Goal: Complete application form: Complete application form

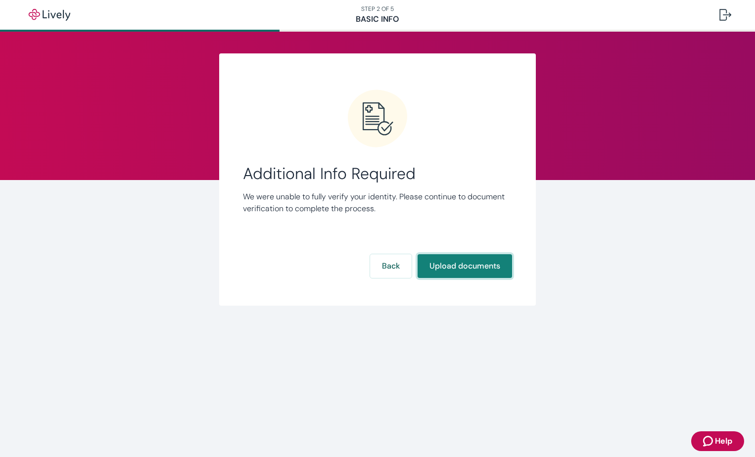
click at [464, 264] on button "Upload documents" at bounding box center [465, 266] width 94 height 24
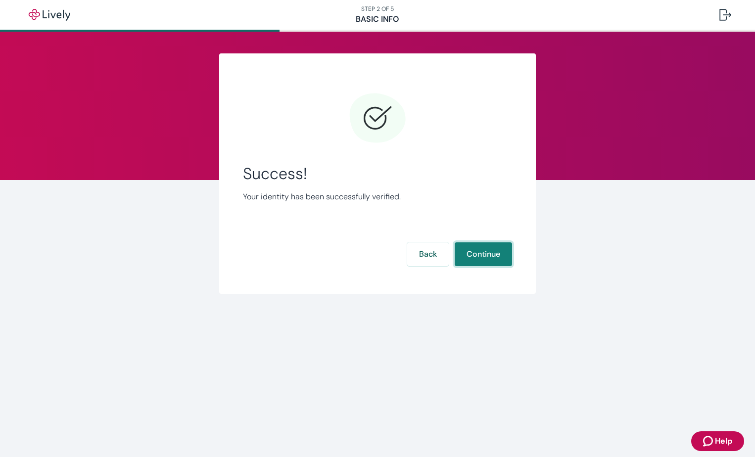
click at [482, 257] on button "Continue" at bounding box center [483, 254] width 57 height 24
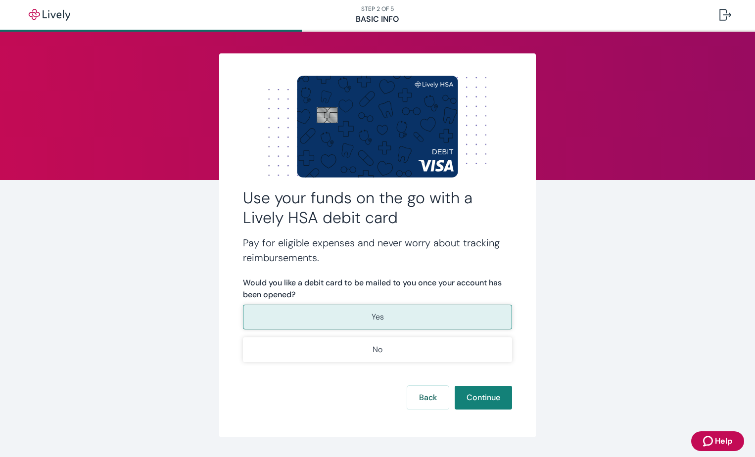
scroll to position [28, 0]
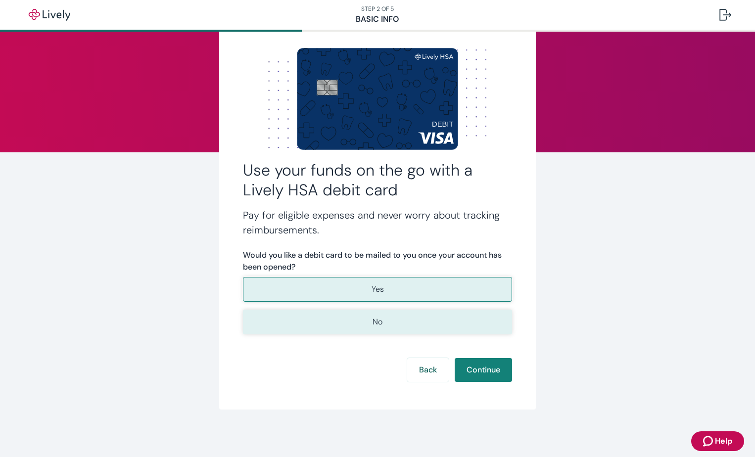
click at [380, 324] on button "No" at bounding box center [377, 322] width 269 height 25
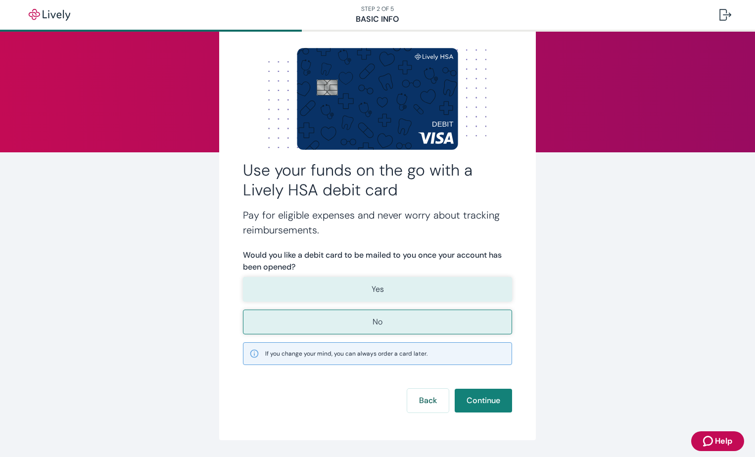
click at [386, 290] on button "Yes" at bounding box center [377, 289] width 269 height 25
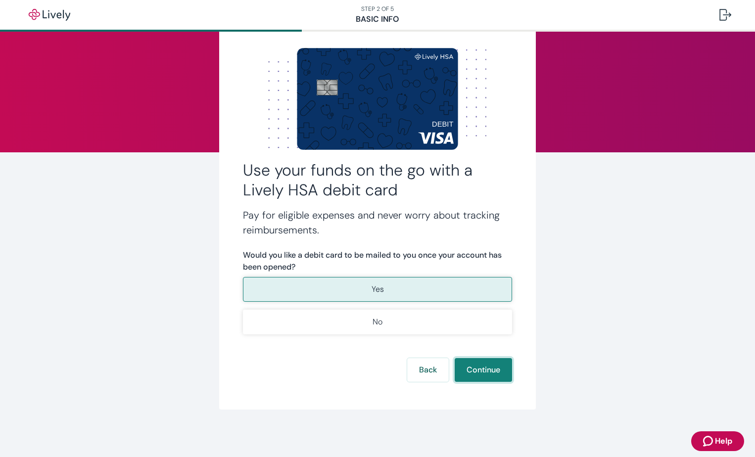
click at [480, 372] on button "Continue" at bounding box center [483, 370] width 57 height 24
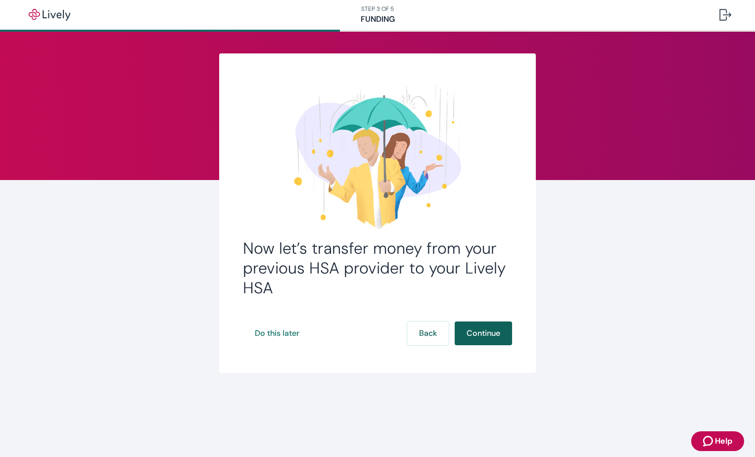
click at [483, 333] on button "Continue" at bounding box center [483, 334] width 57 height 24
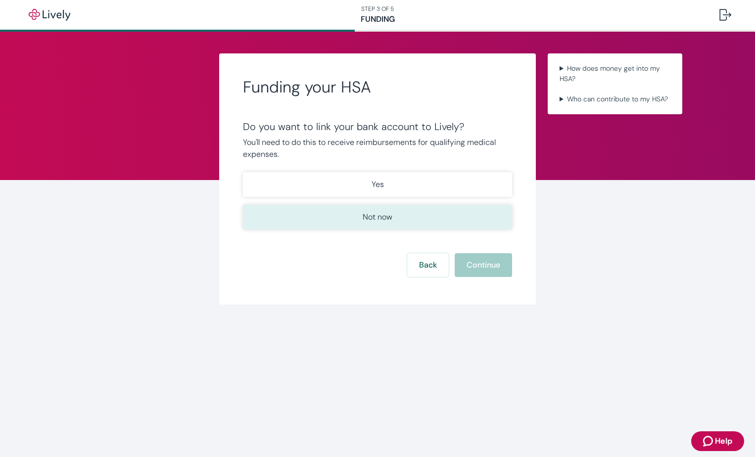
click at [383, 219] on p "Not now" at bounding box center [378, 217] width 30 height 12
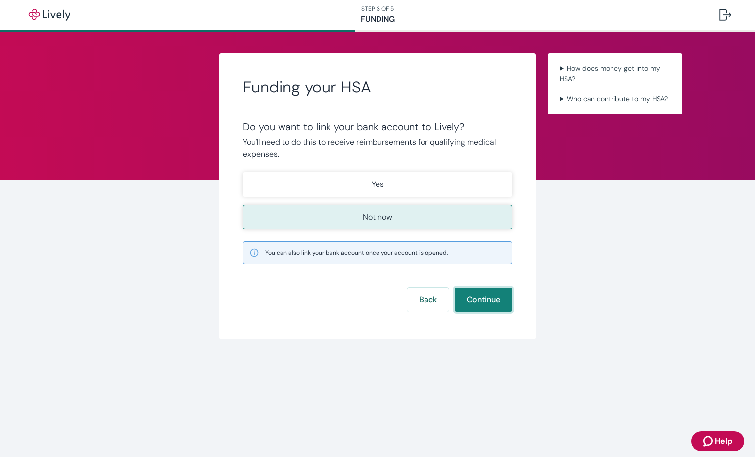
click at [478, 297] on button "Continue" at bounding box center [483, 300] width 57 height 24
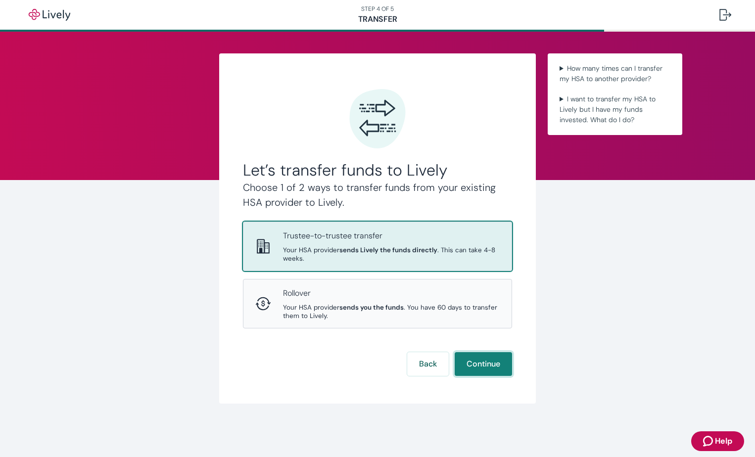
click at [482, 364] on button "Continue" at bounding box center [483, 364] width 57 height 24
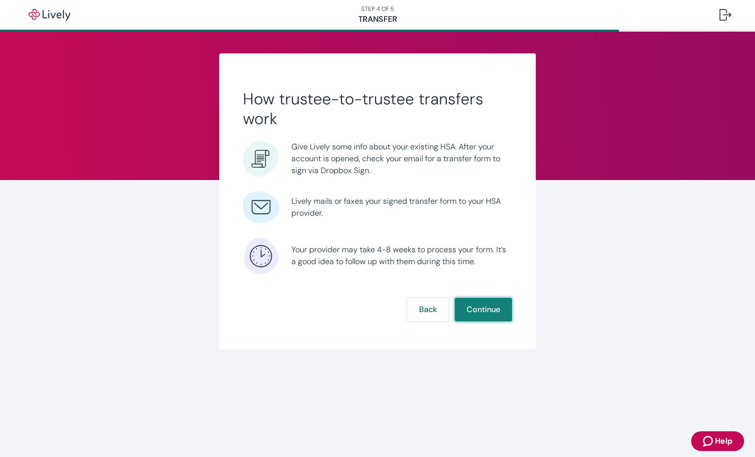
click at [483, 309] on button "Continue" at bounding box center [483, 310] width 57 height 24
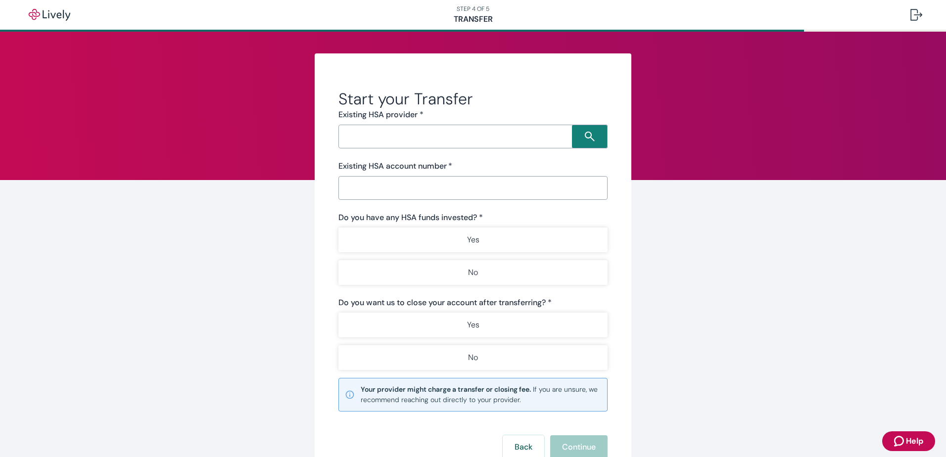
click at [521, 133] on input "Search input" at bounding box center [456, 137] width 231 height 14
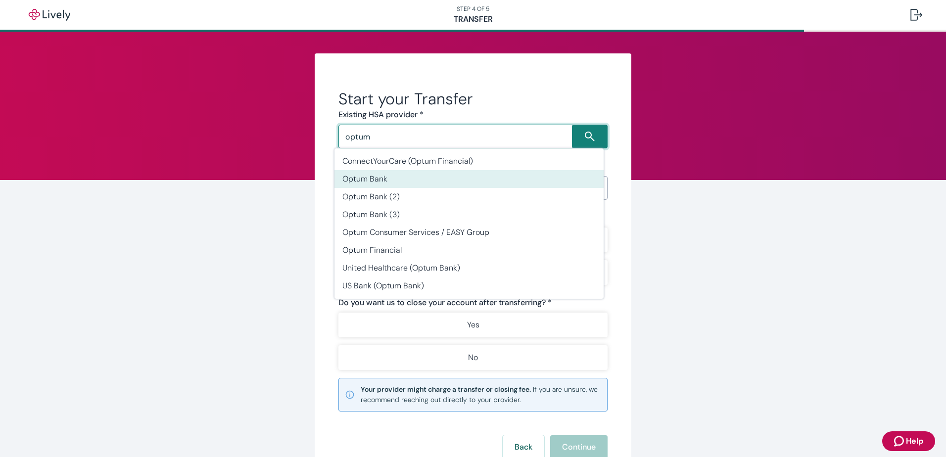
click at [423, 178] on li "Optum Bank" at bounding box center [468, 179] width 269 height 18
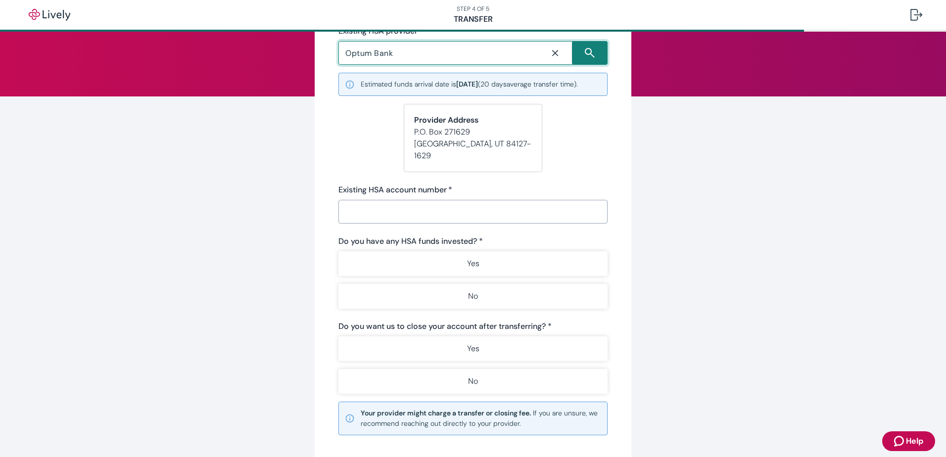
scroll to position [99, 0]
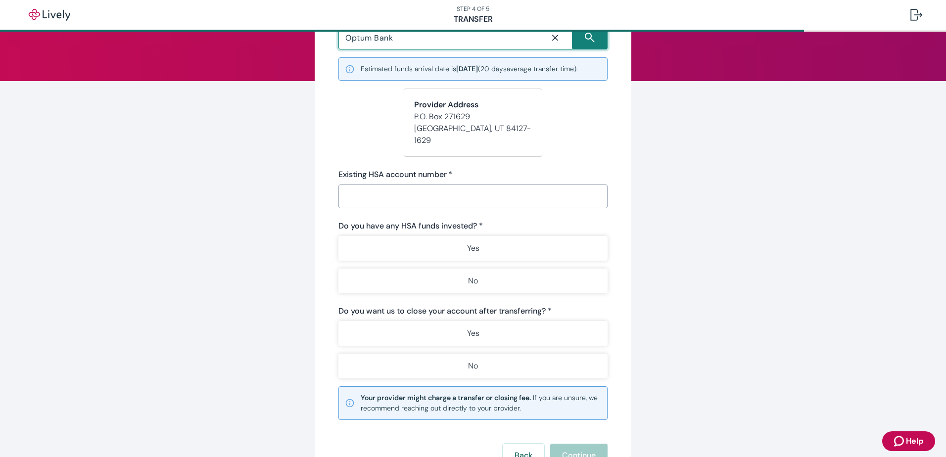
type input "Optum Bank"
click at [387, 187] on input "Existing HSA account number   *" at bounding box center [472, 197] width 269 height 20
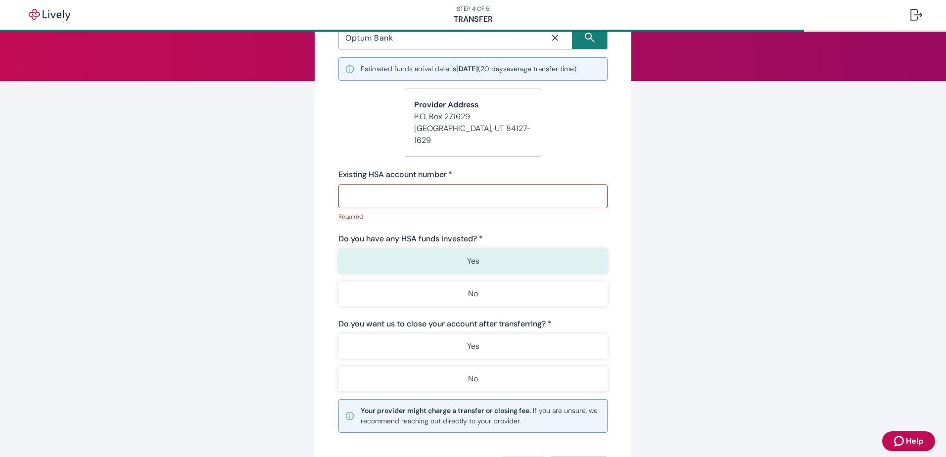
click at [477, 236] on div "Do you have any HSA funds invested? * Yes No" at bounding box center [472, 269] width 269 height 73
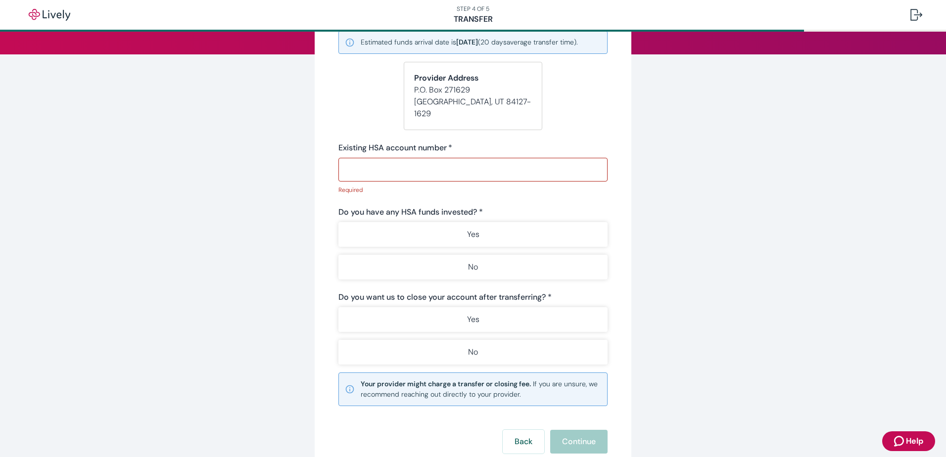
scroll to position [148, 0]
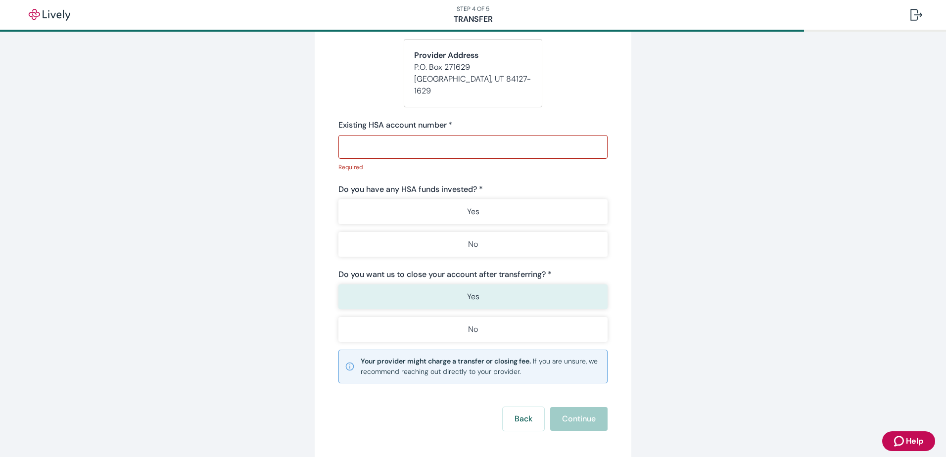
click at [468, 291] on p "Yes" at bounding box center [473, 297] width 12 height 12
click at [438, 137] on input "Existing HSA account number   *" at bounding box center [472, 147] width 269 height 20
click at [370, 137] on input "Existing HSA account number   *" at bounding box center [472, 147] width 269 height 20
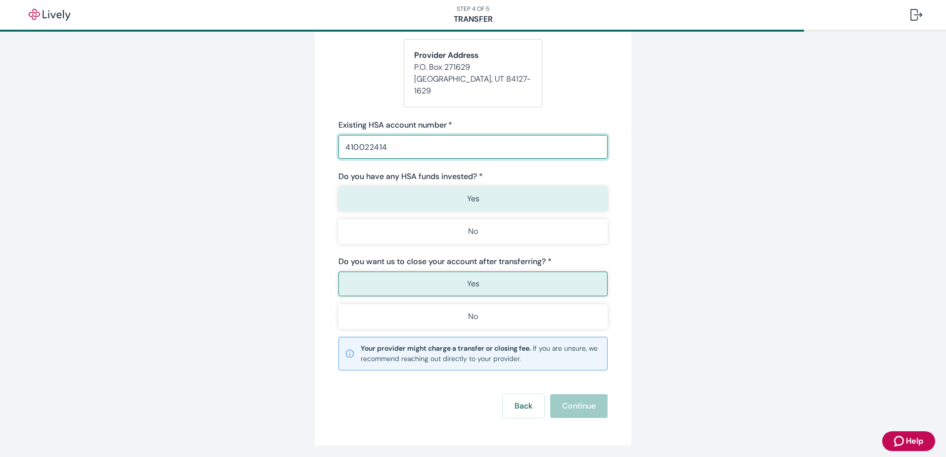
type input "410022414"
click at [467, 193] on p "Yes" at bounding box center [473, 199] width 12 height 12
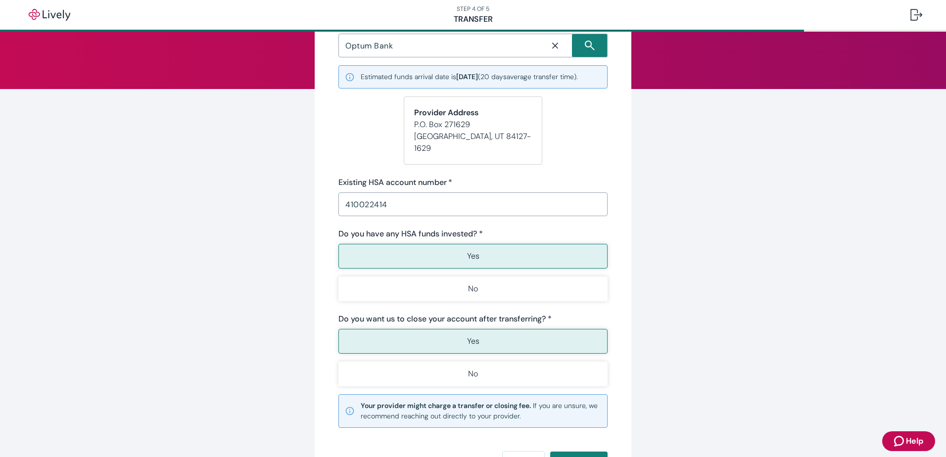
scroll to position [0, 0]
